Goal: Check status: Check status

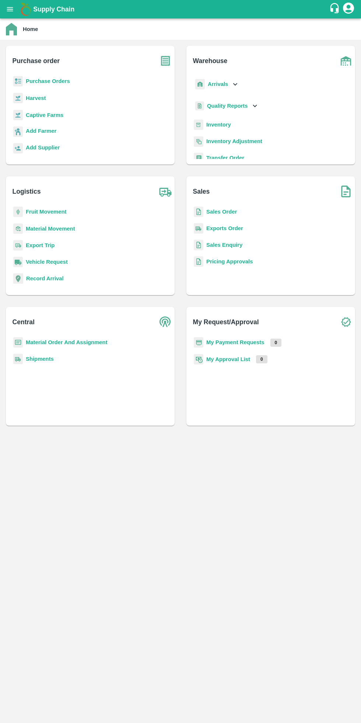
click at [260, 342] on b "My Payment Requests" at bounding box center [235, 342] width 58 height 6
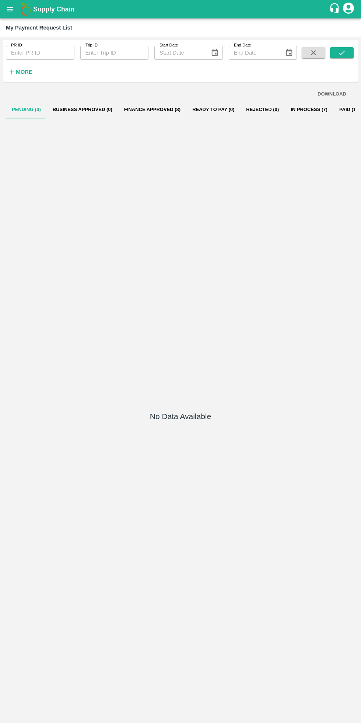
click at [285, 112] on button "In Process (7)" at bounding box center [309, 110] width 49 height 18
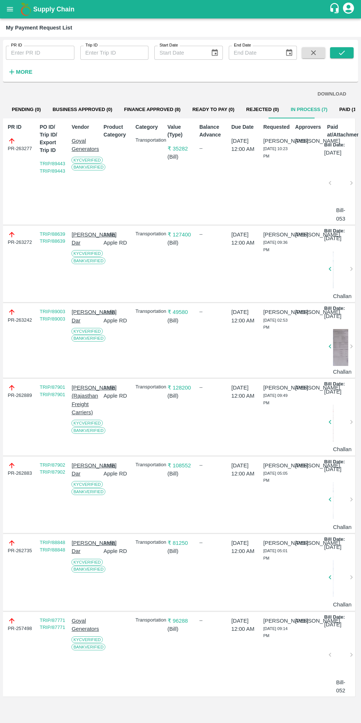
click at [156, 109] on button "Finance Approved (8)" at bounding box center [152, 110] width 68 height 18
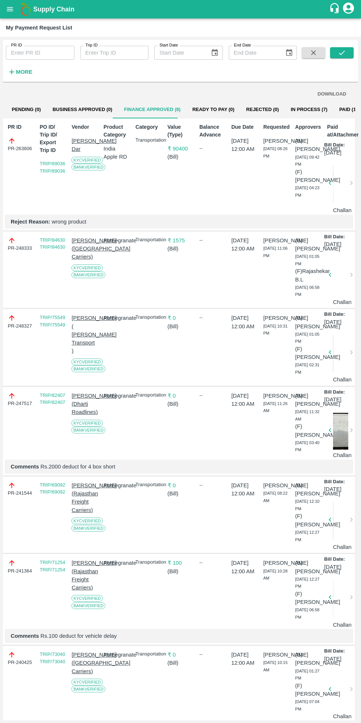
click at [297, 109] on button "In Process (7)" at bounding box center [309, 110] width 49 height 18
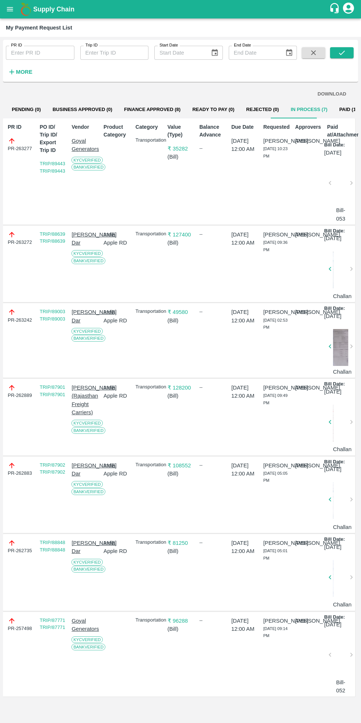
click at [146, 109] on button "Finance Approved (8)" at bounding box center [152, 110] width 68 height 18
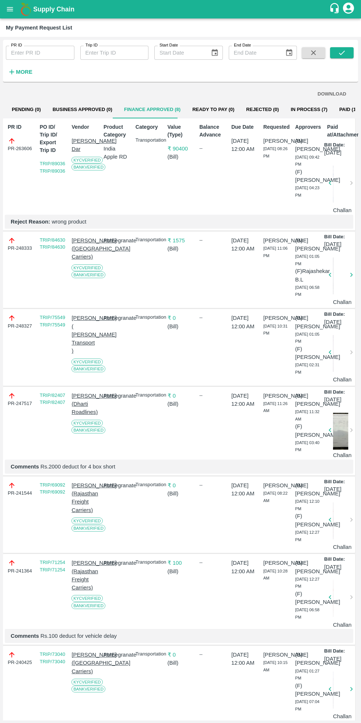
click at [299, 109] on button "In Process (7)" at bounding box center [309, 110] width 49 height 18
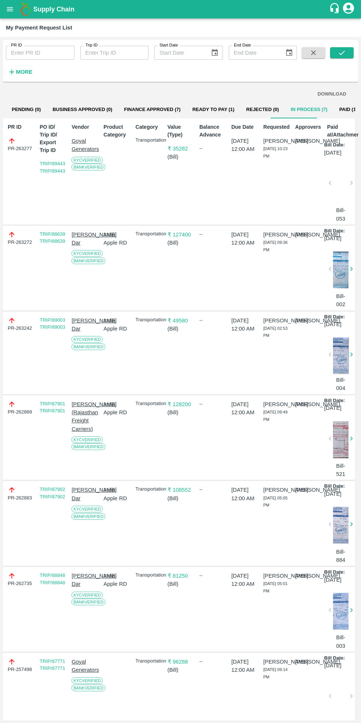
click at [198, 110] on button "Ready To Pay (1)" at bounding box center [214, 110] width 54 height 18
